Goal: Information Seeking & Learning: Learn about a topic

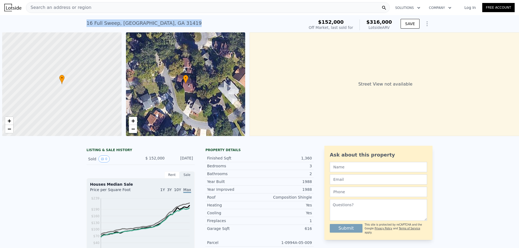
scroll to position [0, 2]
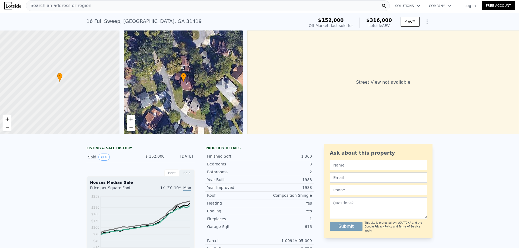
click at [96, 6] on div "Search an address or region" at bounding box center [208, 5] width 364 height 11
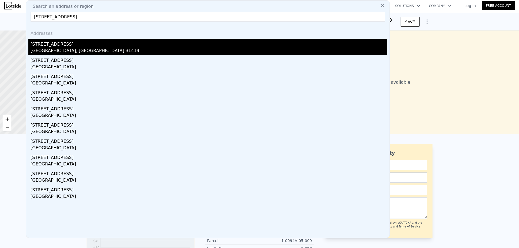
type input "[STREET_ADDRESS]"
click at [61, 43] on div "[STREET_ADDRESS]" at bounding box center [209, 43] width 357 height 9
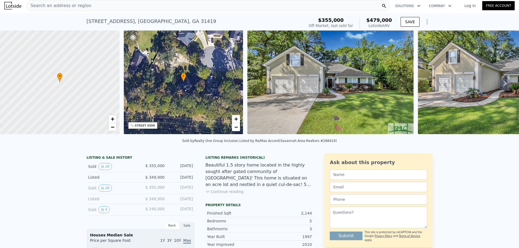
click at [217, 195] on button "Continue reading" at bounding box center [224, 191] width 38 height 5
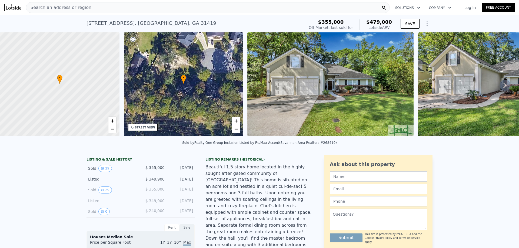
click at [296, 92] on img at bounding box center [330, 84] width 166 height 104
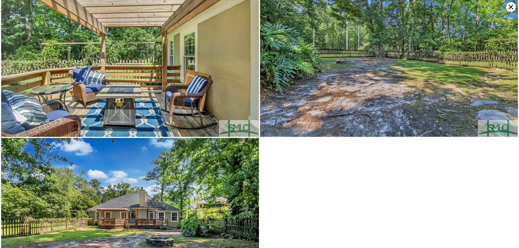
scroll to position [2162, 0]
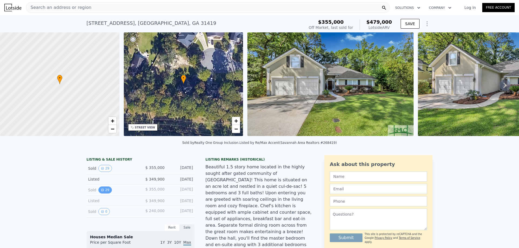
click at [104, 194] on button "29" at bounding box center [104, 190] width 13 height 7
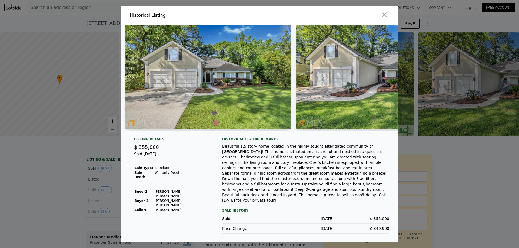
scroll to position [0, 529]
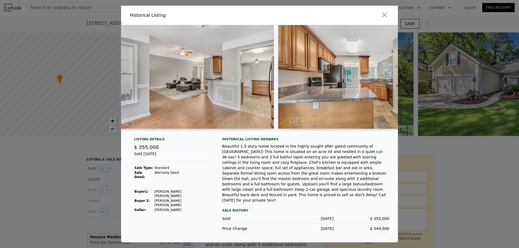
click at [76, 174] on div at bounding box center [259, 124] width 519 height 248
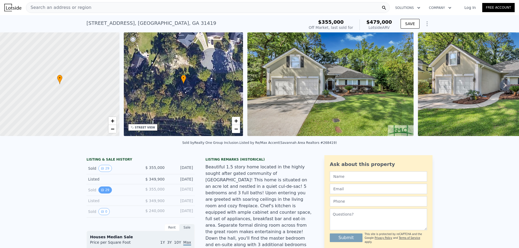
click at [106, 193] on button "29" at bounding box center [104, 190] width 13 height 7
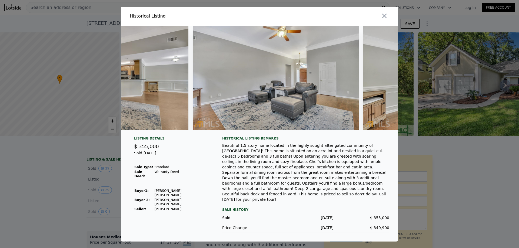
scroll to position [0, 1456]
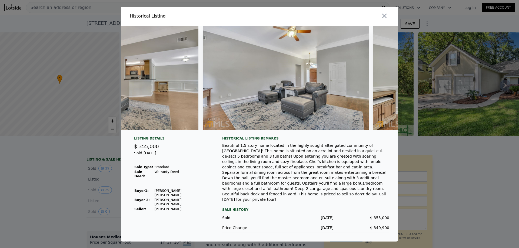
click at [54, 175] on div at bounding box center [259, 124] width 519 height 248
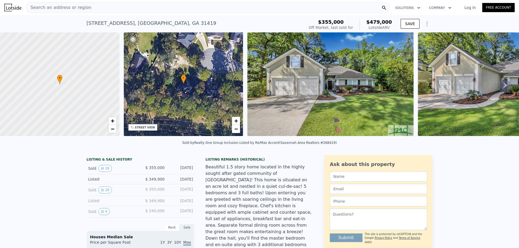
click at [98, 187] on button "29" at bounding box center [104, 190] width 13 height 7
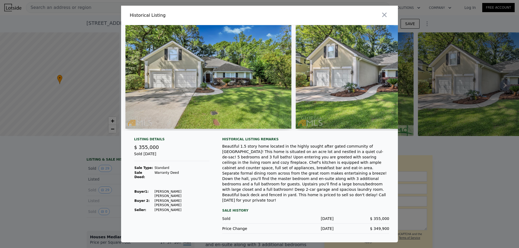
click at [267, 188] on div "Beautiful 1.5 story home located in the highly sought after gated community of …" at bounding box center [305, 173] width 167 height 59
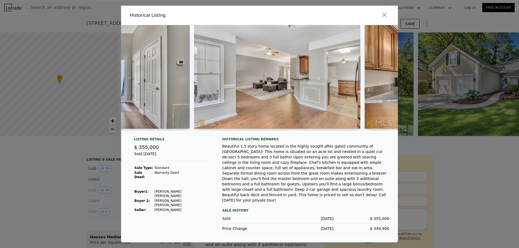
scroll to position [0, 454]
